Goal: Obtain resource: Download file/media

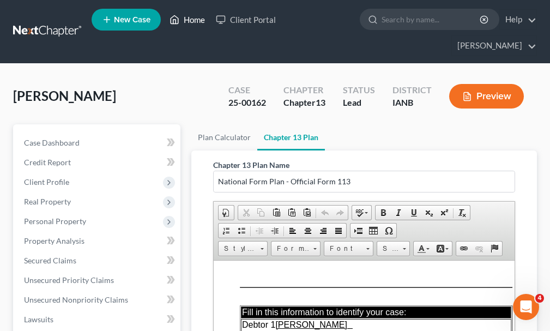
click at [193, 19] on link "Home" at bounding box center [187, 20] width 46 height 20
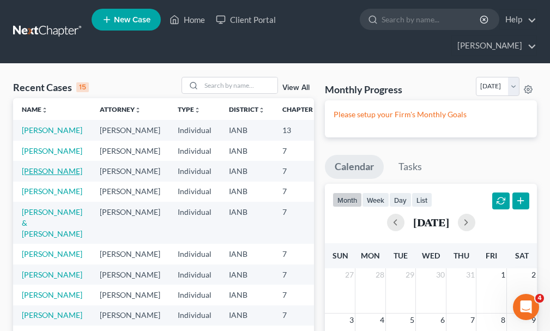
click at [31, 174] on link "[PERSON_NAME]" at bounding box center [52, 170] width 61 height 9
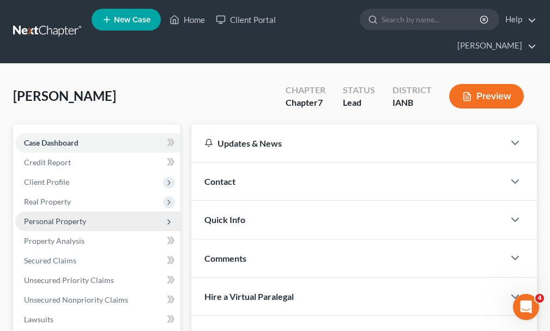
click at [43, 216] on span "Personal Property" at bounding box center [55, 220] width 62 height 9
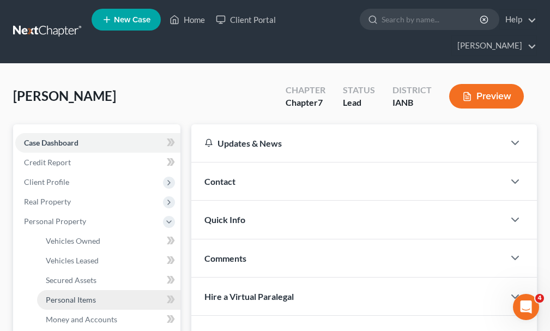
click at [63, 295] on span "Personal Items" at bounding box center [71, 299] width 50 height 9
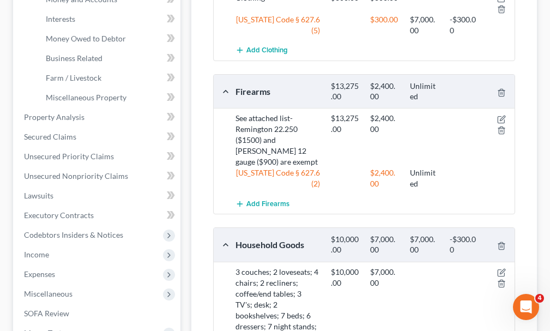
scroll to position [327, 0]
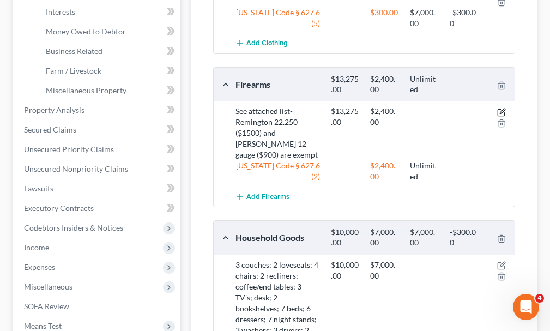
click at [499, 108] on icon "button" at bounding box center [501, 112] width 9 height 9
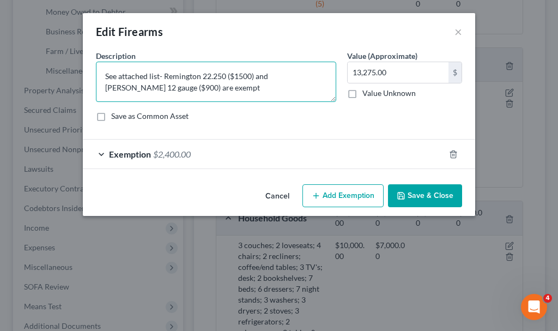
drag, startPoint x: 197, startPoint y: 76, endPoint x: 197, endPoint y: 84, distance: 7.6
click at [197, 77] on textarea "See attached list- Remington 22.250 ($1500) and [PERSON_NAME] 12 gauge ($900) a…" at bounding box center [216, 82] width 240 height 40
type textarea "See attached list- [PERSON_NAME] AR-15 ($1500) and [PERSON_NAME] 12 gauge ($900…"
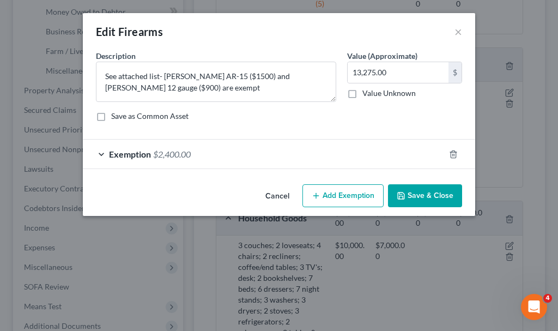
click at [430, 195] on button "Save & Close" at bounding box center [425, 195] width 74 height 23
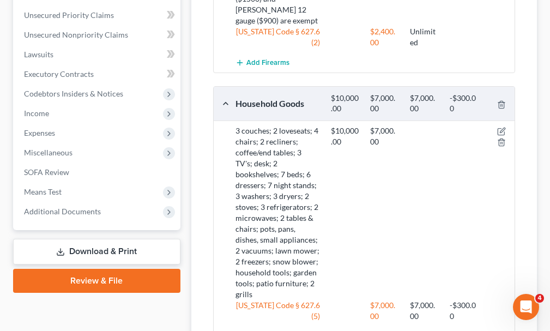
scroll to position [436, 0]
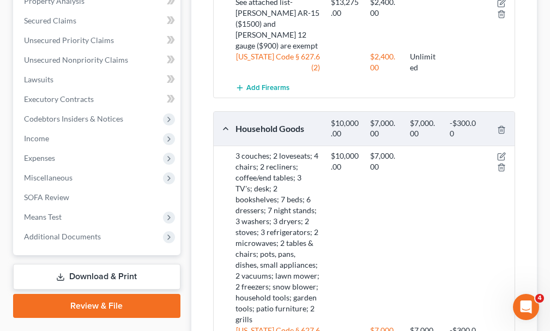
click at [78, 264] on link "Download & Print" at bounding box center [96, 277] width 167 height 26
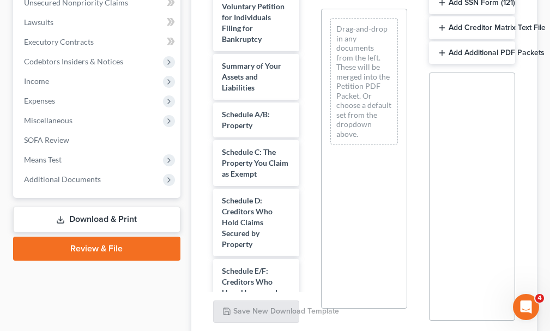
scroll to position [327, 0]
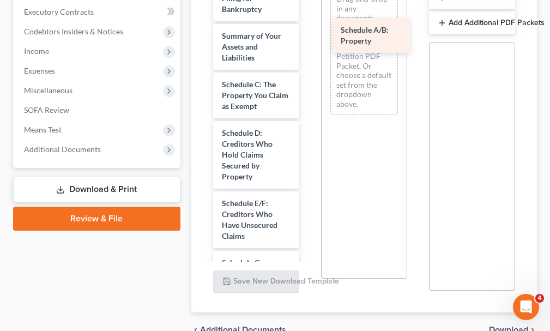
drag, startPoint x: 239, startPoint y: 68, endPoint x: 358, endPoint y: 33, distance: 123.8
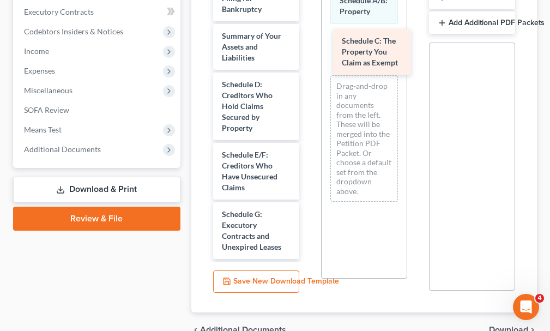
drag, startPoint x: 238, startPoint y: 74, endPoint x: 358, endPoint y: 50, distance: 122.3
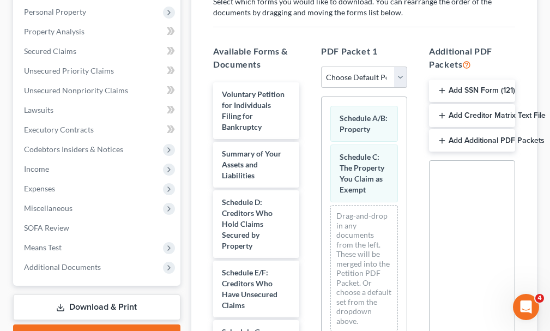
scroll to position [0, 0]
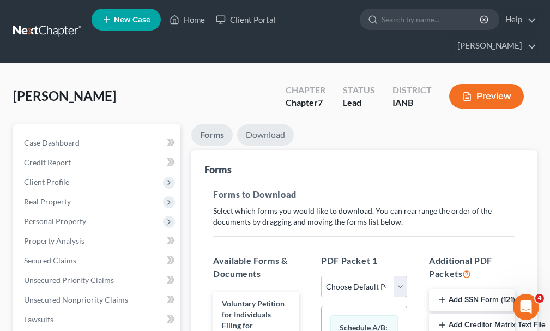
click at [271, 124] on link "Download" at bounding box center [265, 134] width 57 height 21
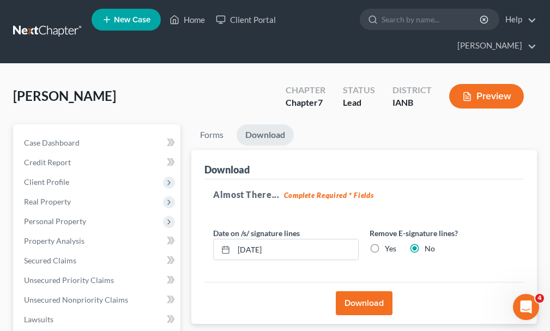
click at [353, 291] on button "Download" at bounding box center [364, 303] width 57 height 24
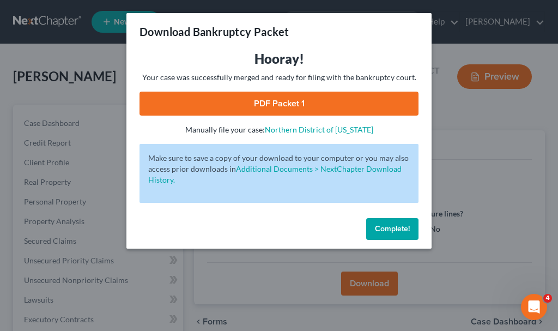
click at [253, 101] on link "PDF Packet 1" at bounding box center [279, 104] width 279 height 24
click at [386, 225] on span "Complete!" at bounding box center [392, 228] width 35 height 9
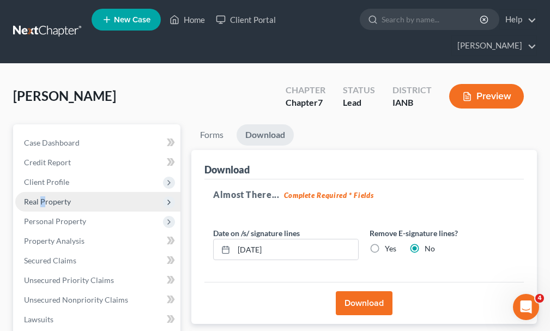
click at [43, 197] on span "Real Property" at bounding box center [47, 201] width 47 height 9
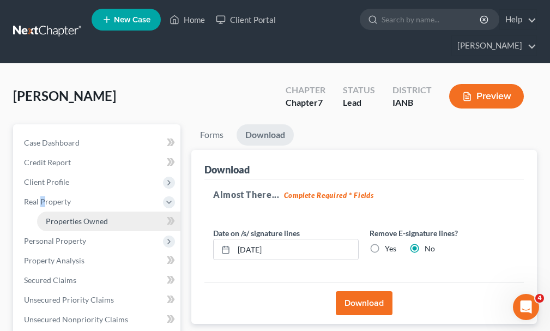
click at [75, 216] on span "Properties Owned" at bounding box center [77, 220] width 62 height 9
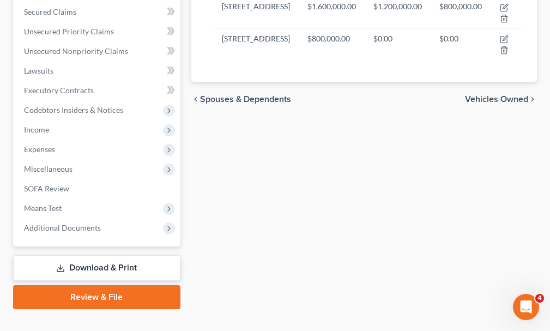
click at [88, 255] on link "Download & Print" at bounding box center [96, 268] width 167 height 26
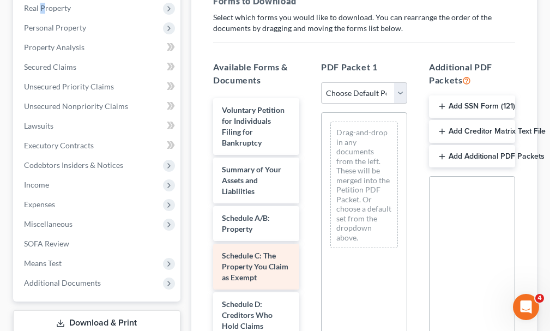
scroll to position [218, 0]
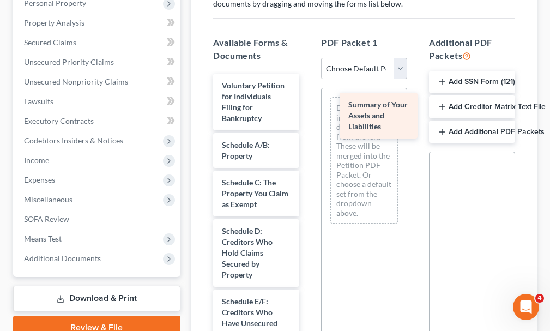
drag, startPoint x: 234, startPoint y: 135, endPoint x: 360, endPoint y: 114, distance: 128.2
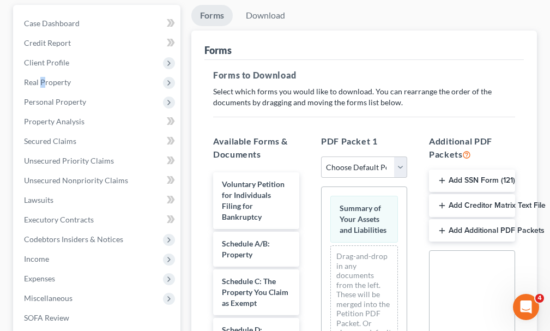
scroll to position [0, 0]
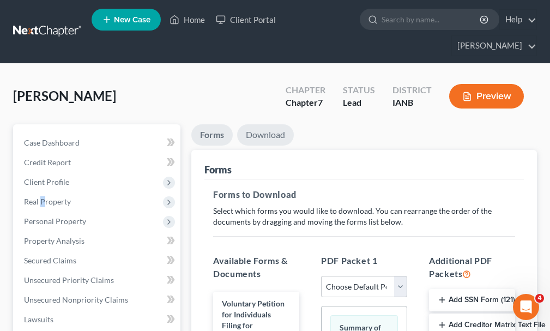
click at [267, 124] on link "Download" at bounding box center [265, 134] width 57 height 21
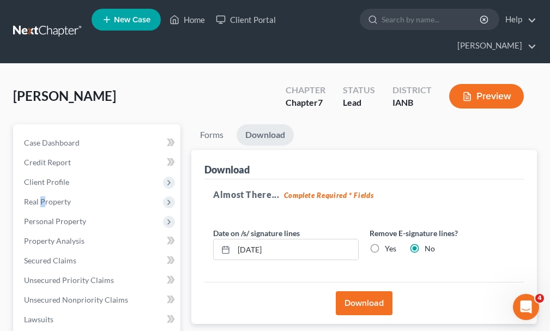
click at [347, 291] on button "Download" at bounding box center [364, 303] width 57 height 24
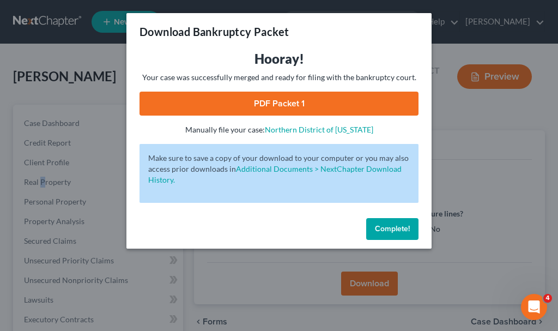
click at [238, 101] on link "PDF Packet 1" at bounding box center [279, 104] width 279 height 24
click at [383, 227] on span "Complete!" at bounding box center [392, 228] width 35 height 9
